Goal: Task Accomplishment & Management: Manage account settings

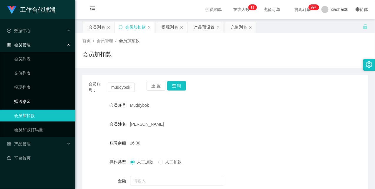
scroll to position [33, 0]
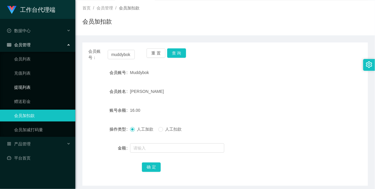
click at [31, 85] on link "提现列表" at bounding box center [42, 87] width 57 height 12
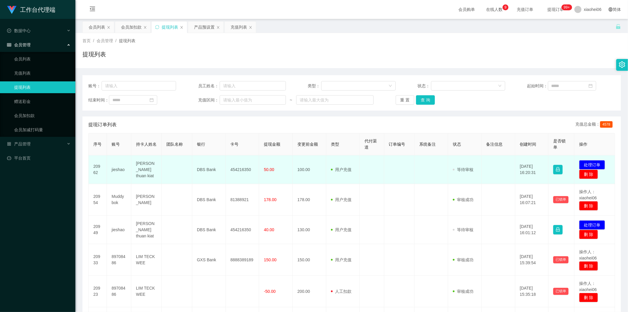
click at [116, 169] on td "jieshao" at bounding box center [119, 169] width 24 height 29
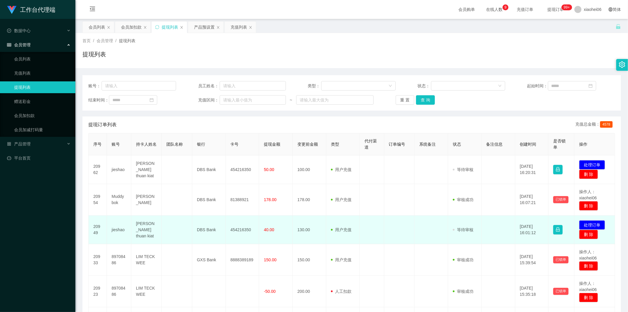
click at [140, 232] on td "[PERSON_NAME] thuan kiat" at bounding box center [146, 229] width 30 height 29
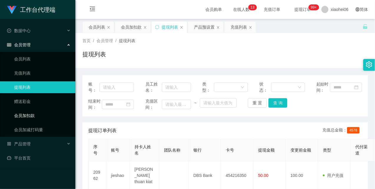
click at [24, 117] on link "会员加扣款" at bounding box center [42, 116] width 57 height 12
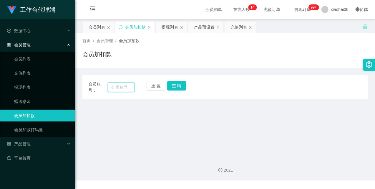
click at [122, 87] on input "text" at bounding box center [121, 86] width 27 height 9
paste input "89708486"
type input "89708486"
click at [182, 89] on button "查 询" at bounding box center [176, 85] width 19 height 9
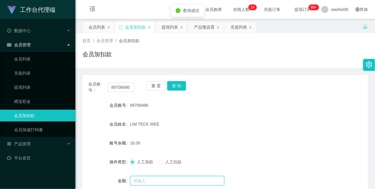
click at [144, 183] on input "text" at bounding box center [177, 180] width 94 height 9
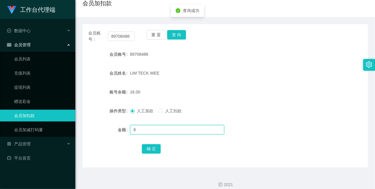
scroll to position [57, 0]
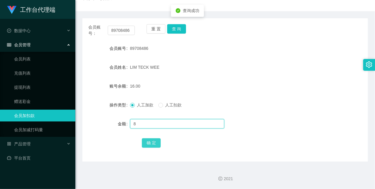
type input "8"
click at [158, 140] on button "确 定" at bounding box center [151, 142] width 19 height 9
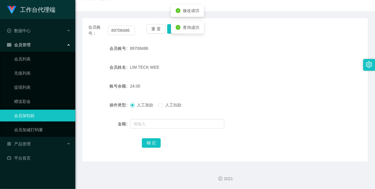
drag, startPoint x: 204, startPoint y: 60, endPoint x: 219, endPoint y: 58, distance: 14.9
click at [206, 60] on form "会员账号 89708486 会员姓名 LIM TECK WEE 账号余额 24.00 操作类型 人工加款 人工扣款 金额 确 定" at bounding box center [225, 95] width 286 height 106
click at [125, 29] on input "89708486" at bounding box center [121, 30] width 27 height 9
paste input "muddybok"
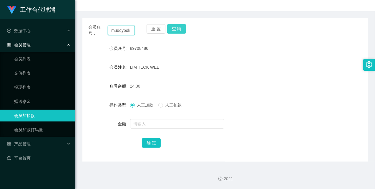
type input "muddybok"
click at [176, 28] on button "查 询" at bounding box center [176, 28] width 19 height 9
drag, startPoint x: 176, startPoint y: 28, endPoint x: 174, endPoint y: 58, distance: 29.8
click at [176, 30] on button "查 询" at bounding box center [176, 28] width 19 height 9
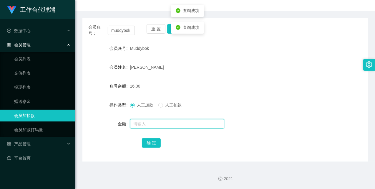
click at [160, 122] on input "text" at bounding box center [177, 123] width 94 height 9
type input "8"
drag, startPoint x: 157, startPoint y: 145, endPoint x: 163, endPoint y: 133, distance: 12.8
click at [157, 145] on button "确 定" at bounding box center [151, 142] width 19 height 9
drag, startPoint x: 230, startPoint y: 65, endPoint x: 237, endPoint y: 63, distance: 7.6
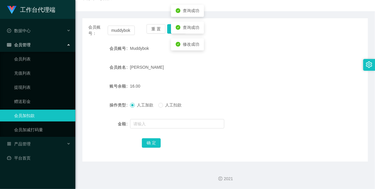
click at [230, 65] on div "[PERSON_NAME]" at bounding box center [213, 67] width 167 height 12
click at [118, 30] on input "muddybok" at bounding box center [121, 30] width 27 height 9
drag, startPoint x: 118, startPoint y: 30, endPoint x: 110, endPoint y: 28, distance: 7.6
click at [110, 29] on input "muddybok" at bounding box center [121, 30] width 27 height 9
click at [112, 28] on input "muddybok" at bounding box center [121, 30] width 27 height 9
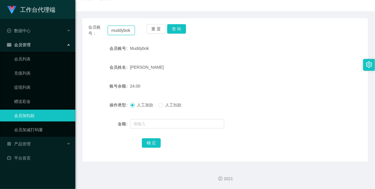
click at [112, 28] on input "muddybok" at bounding box center [121, 30] width 27 height 9
drag, startPoint x: 177, startPoint y: 28, endPoint x: 172, endPoint y: 53, distance: 26.1
click at [177, 28] on button "查 询" at bounding box center [176, 28] width 19 height 9
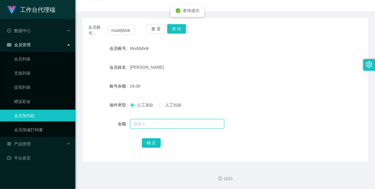
click at [162, 122] on input "text" at bounding box center [177, 123] width 94 height 9
type input "8"
click at [151, 140] on button "确 定" at bounding box center [151, 142] width 19 height 9
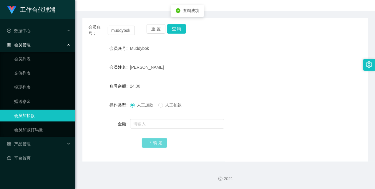
click at [230, 89] on div "24.00" at bounding box center [213, 86] width 167 height 12
click at [125, 29] on input "muddybok" at bounding box center [121, 30] width 27 height 9
paste input "89708486"
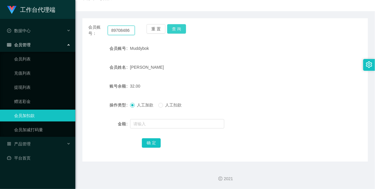
type input "89708486"
click at [175, 26] on button "查 询" at bounding box center [176, 28] width 19 height 9
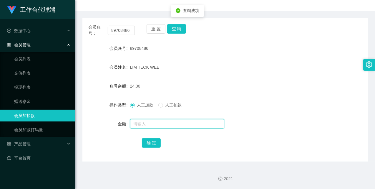
drag, startPoint x: 155, startPoint y: 127, endPoint x: 155, endPoint y: 122, distance: 5.3
click at [155, 126] on input "text" at bounding box center [177, 123] width 94 height 9
type input "8"
click at [154, 140] on button "确 定" at bounding box center [151, 142] width 19 height 9
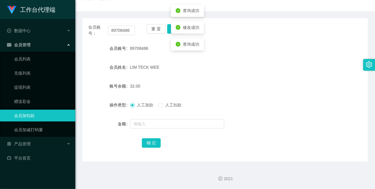
click at [219, 73] on form "会员账号 89708486 会员姓名 LIM TECK WEE 账号余额 32.00 操作类型 人工加款 人工扣款 金额 确 定" at bounding box center [225, 95] width 286 height 106
click at [23, 85] on link "提现列表" at bounding box center [42, 87] width 57 height 12
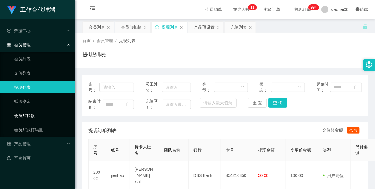
click at [39, 111] on link "会员加扣款" at bounding box center [42, 116] width 57 height 12
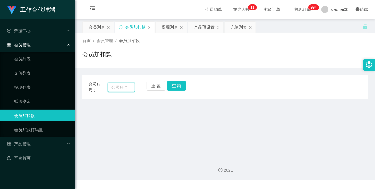
click at [123, 87] on input "text" at bounding box center [121, 86] width 27 height 9
paste input "muddybok"
type input "muddybok"
drag, startPoint x: 177, startPoint y: 91, endPoint x: 178, endPoint y: 86, distance: 4.8
click at [177, 90] on div "重 置 查 询" at bounding box center [170, 87] width 47 height 12
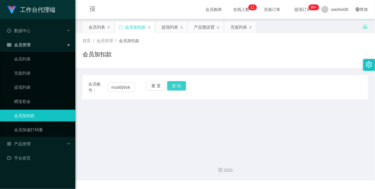
click at [178, 86] on button "查 询" at bounding box center [176, 85] width 19 height 9
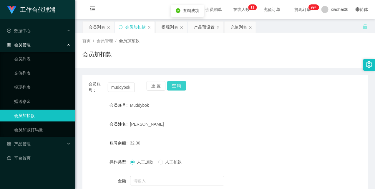
drag, startPoint x: 179, startPoint y: 85, endPoint x: 163, endPoint y: 136, distance: 53.9
click at [179, 85] on button "查 询" at bounding box center [176, 85] width 19 height 9
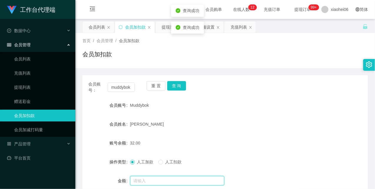
click at [145, 180] on input "text" at bounding box center [177, 180] width 94 height 9
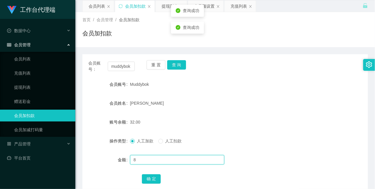
scroll to position [33, 0]
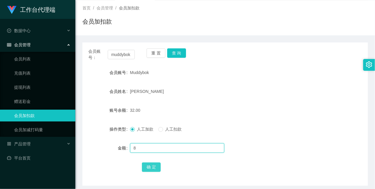
type input "8"
click at [154, 165] on button "确 定" at bounding box center [151, 166] width 19 height 9
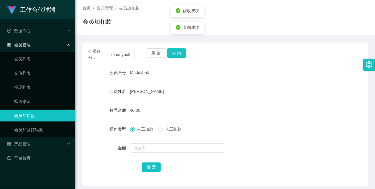
drag, startPoint x: 237, startPoint y: 76, endPoint x: 309, endPoint y: 3, distance: 102.4
click at [241, 74] on div "Muddybok" at bounding box center [213, 73] width 167 height 12
click at [120, 57] on input "muddybok" at bounding box center [121, 54] width 27 height 9
click at [175, 52] on button "查 询" at bounding box center [176, 52] width 19 height 9
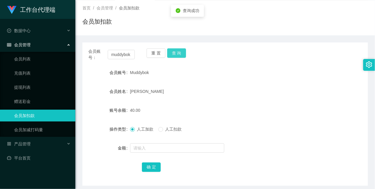
click at [175, 52] on button "查 询" at bounding box center [176, 52] width 19 height 9
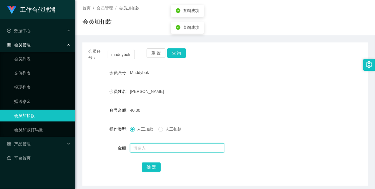
click at [157, 146] on input "text" at bounding box center [177, 147] width 94 height 9
type input "8"
click at [152, 166] on button "确 定" at bounding box center [151, 166] width 19 height 9
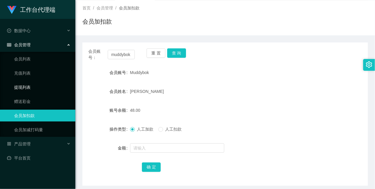
click at [16, 88] on link "提现列表" at bounding box center [42, 87] width 57 height 12
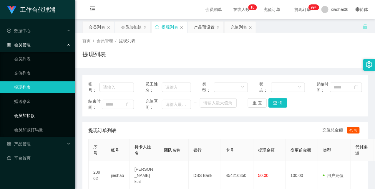
drag, startPoint x: 28, startPoint y: 119, endPoint x: 47, endPoint y: 111, distance: 20.8
click at [28, 119] on link "会员加扣款" at bounding box center [42, 116] width 57 height 12
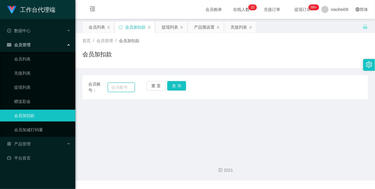
click at [122, 87] on input "text" at bounding box center [121, 86] width 27 height 9
paste input "muddybok"
type input "muddybok"
click at [180, 83] on button "查 询" at bounding box center [176, 85] width 19 height 9
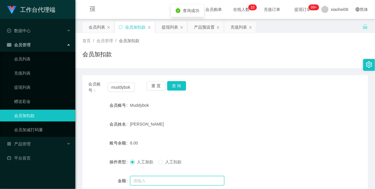
click at [137, 178] on input "text" at bounding box center [177, 180] width 94 height 9
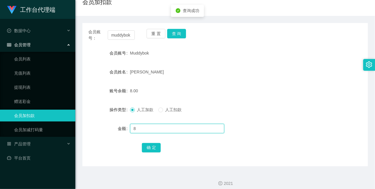
scroll to position [57, 0]
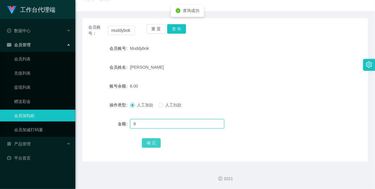
type input "8"
click at [153, 143] on button "确 定" at bounding box center [151, 142] width 19 height 9
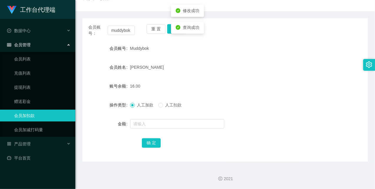
click at [251, 26] on div "会员账号： muddybok 重 置 查 询" at bounding box center [225, 30] width 286 height 12
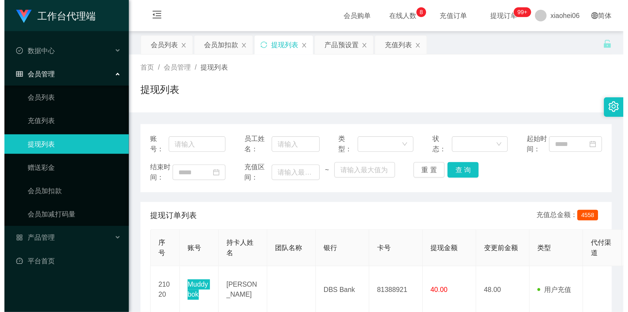
scroll to position [33, 0]
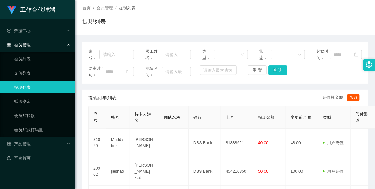
drag, startPoint x: 299, startPoint y: 75, endPoint x: 309, endPoint y: 54, distance: 23.4
click at [299, 74] on div "结束时间： 充值区间： ~ 重 置 查 询" at bounding box center [225, 71] width 274 height 12
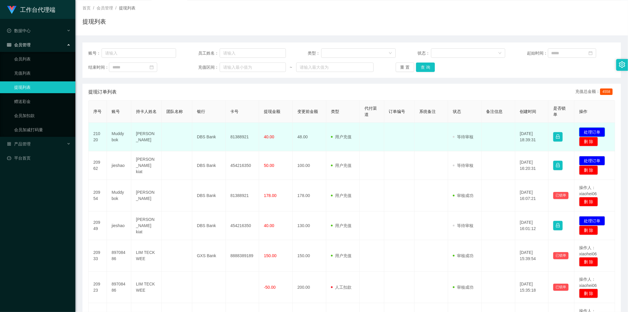
click at [375, 131] on button "处理订单" at bounding box center [592, 131] width 26 height 9
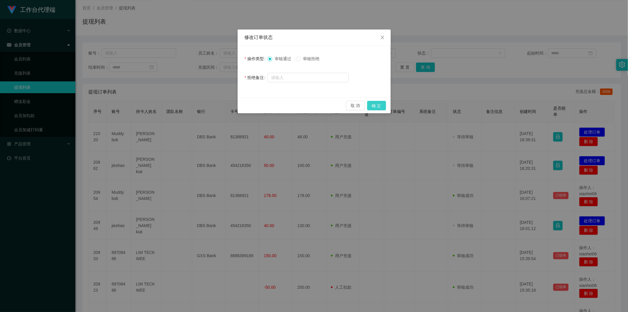
click at [369, 103] on button "确 定" at bounding box center [376, 105] width 19 height 9
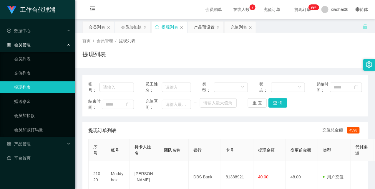
scroll to position [65, 0]
